Goal: Task Accomplishment & Management: Manage account settings

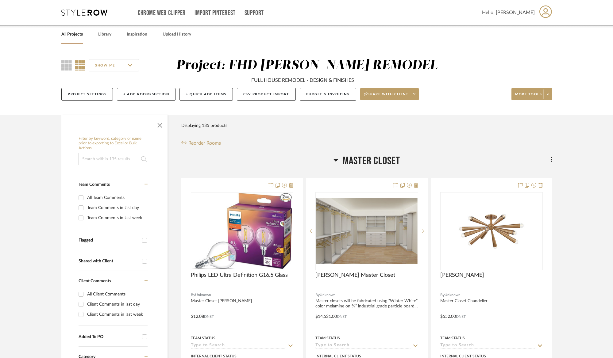
click at [72, 35] on link "All Projects" at bounding box center [71, 34] width 21 height 8
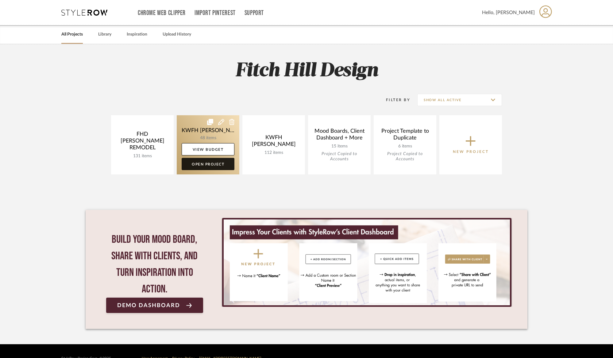
click at [206, 163] on link "Open Project" at bounding box center [208, 164] width 53 height 12
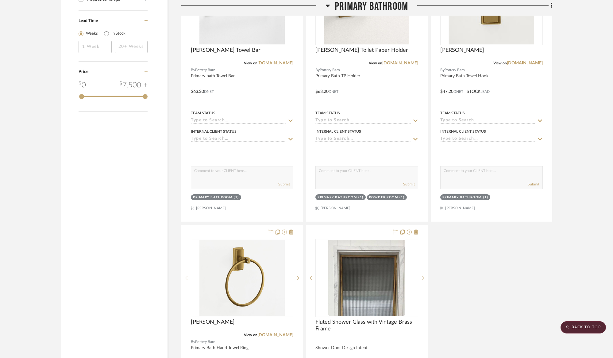
scroll to position [1042, 0]
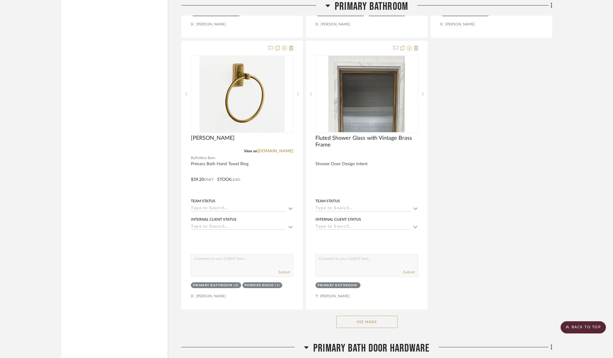
click at [361, 321] on button "See More" at bounding box center [366, 322] width 61 height 12
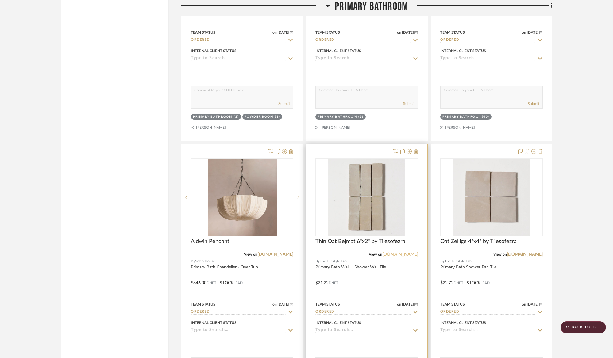
scroll to position [2422, 0]
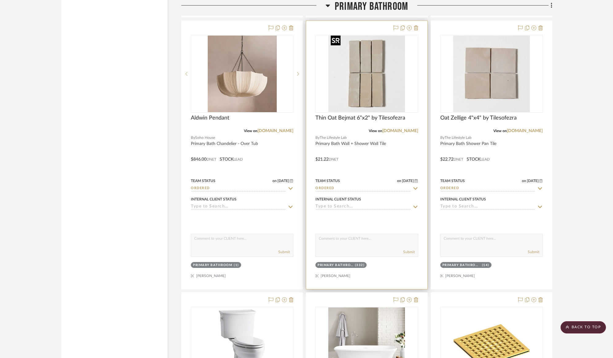
click at [381, 89] on img "0" at bounding box center [366, 74] width 77 height 77
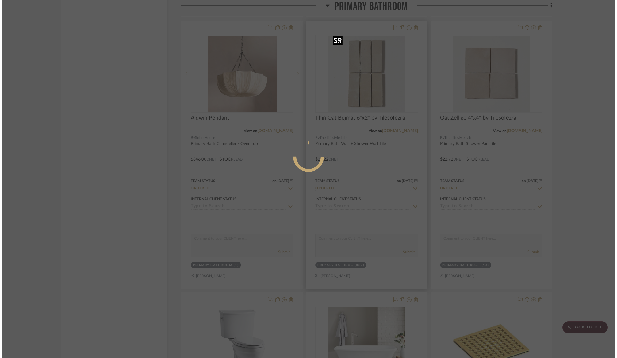
scroll to position [0, 0]
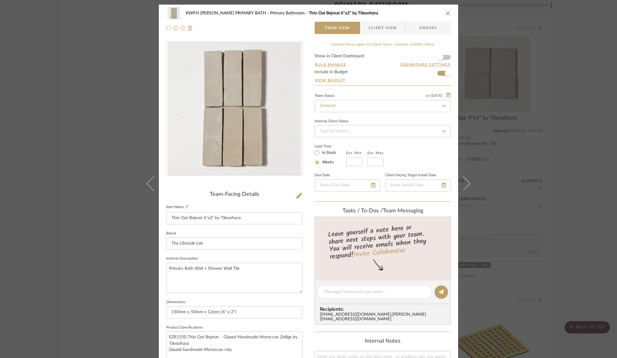
click at [442, 107] on icon at bounding box center [444, 106] width 6 height 4
click at [346, 153] on div "Backordered" at bounding box center [381, 154] width 136 height 16
type input "[DATE]"
type input "Backordered"
type input "[DATE]"
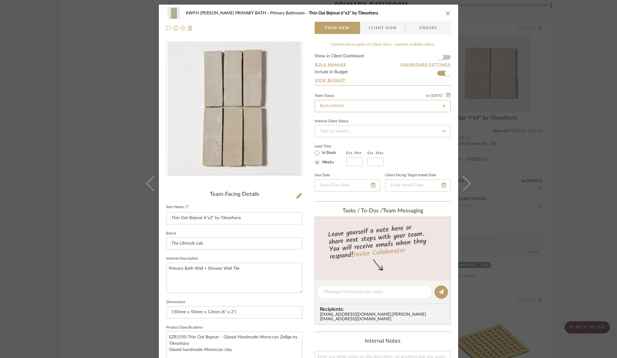
type input "Backordered"
click at [436, 147] on div "Lead Time In Stock Weeks Est. Min Est. Max" at bounding box center [383, 154] width 136 height 24
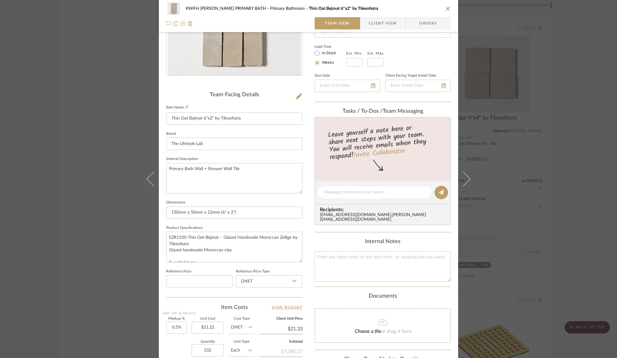
scroll to position [212, 0]
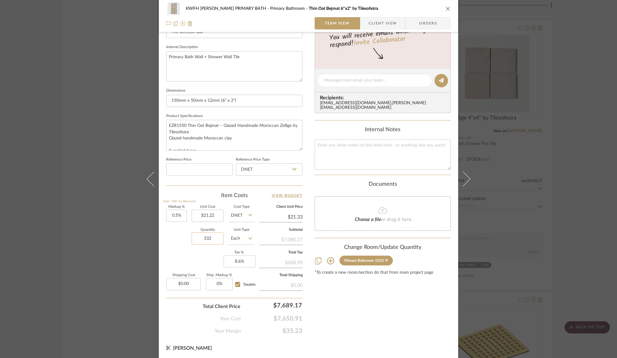
drag, startPoint x: 201, startPoint y: 236, endPoint x: 210, endPoint y: 237, distance: 8.3
click at [210, 237] on input "332" at bounding box center [208, 238] width 32 height 12
click at [446, 6] on icon "close" at bounding box center [447, 8] width 5 height 5
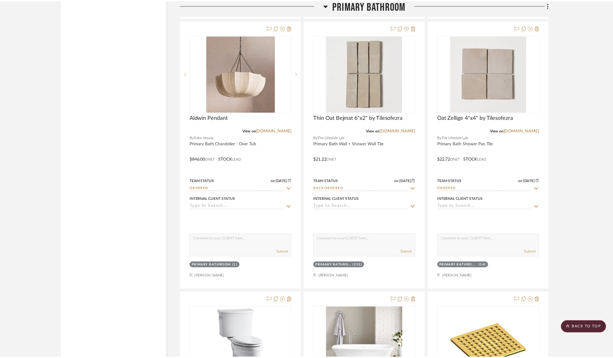
scroll to position [2422, 0]
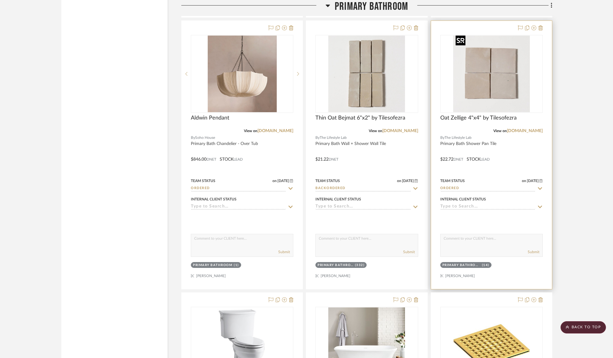
click at [506, 89] on img "0" at bounding box center [491, 74] width 77 height 77
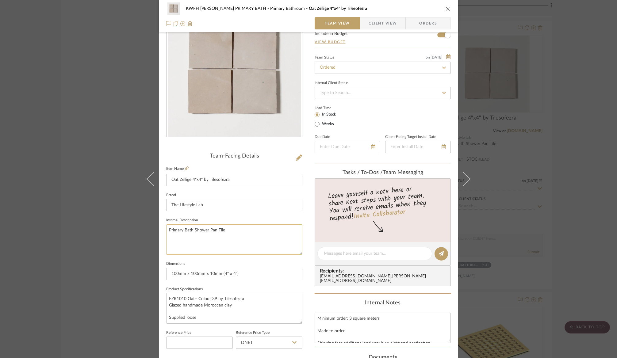
scroll to position [135, 0]
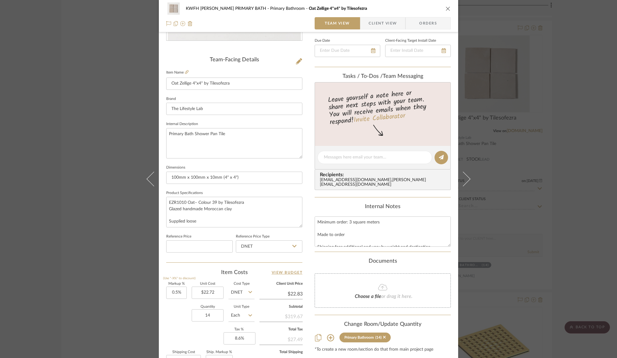
click at [93, 229] on div "KWFH [PERSON_NAME] PRIMARY BATH Primary Bathroom Oat Zellige 4"x4" by Tilesofez…" at bounding box center [308, 179] width 617 height 358
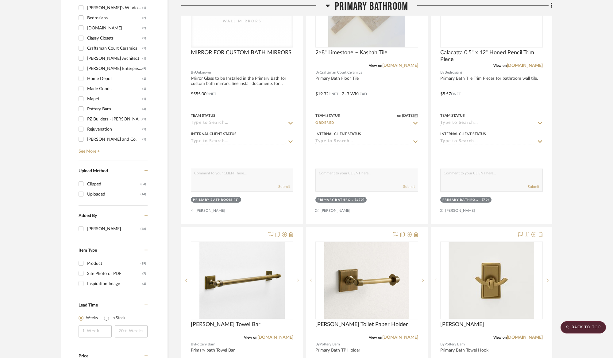
scroll to position [417, 0]
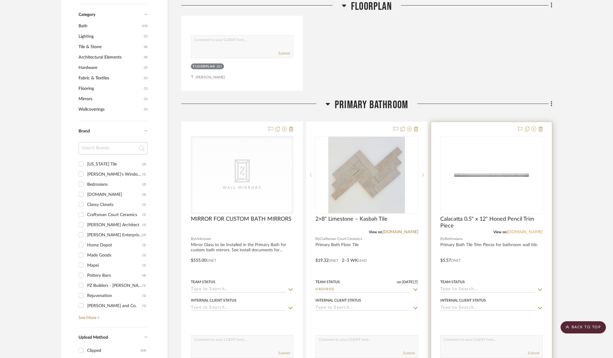
click at [536, 232] on link "[DOMAIN_NAME]" at bounding box center [524, 232] width 36 height 4
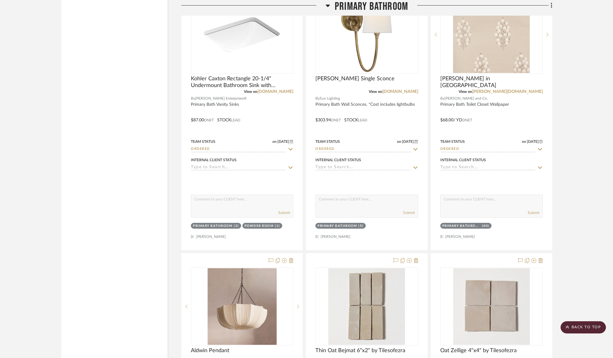
scroll to position [2361, 0]
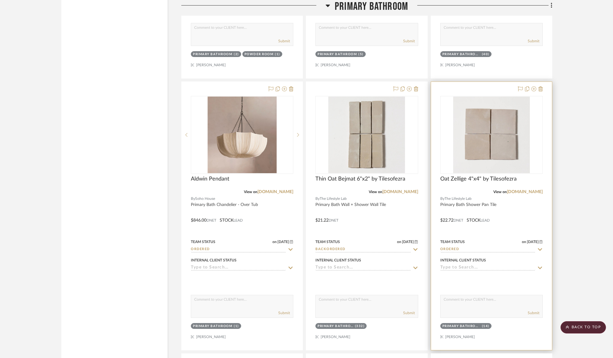
click at [539, 247] on icon at bounding box center [540, 249] width 6 height 5
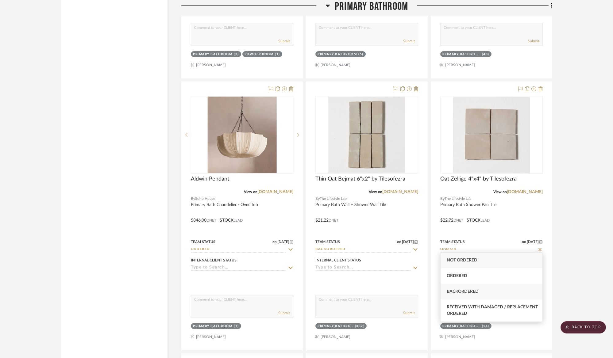
click at [479, 292] on div "Backordered" at bounding box center [491, 292] width 102 height 16
type input "[DATE]"
type input "Backordered"
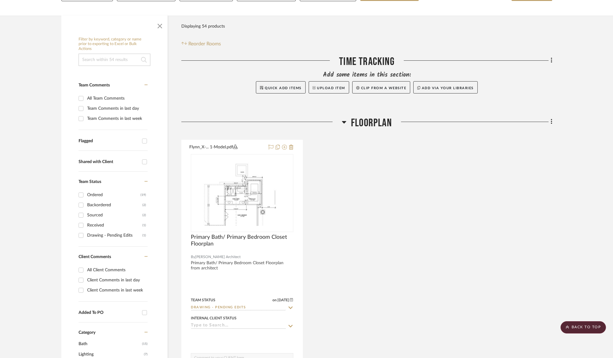
scroll to position [50, 0]
